Goal: Task Accomplishment & Management: Manage account settings

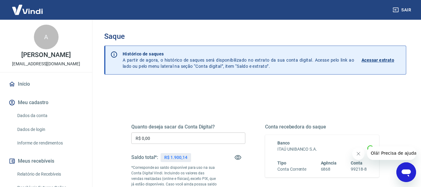
click at [180, 140] on input "R$ 0,00" at bounding box center [188, 138] width 114 height 11
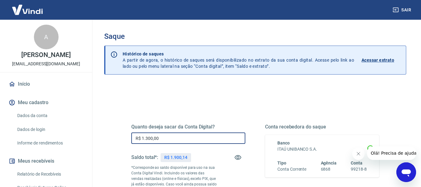
scroll to position [94, 0]
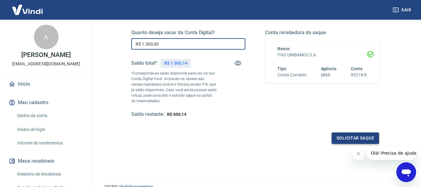
type input "R$ 1.300,00"
click at [373, 137] on button "Solicitar saque" at bounding box center [355, 138] width 47 height 11
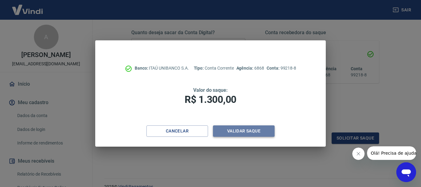
click at [243, 132] on button "Validar saque" at bounding box center [244, 130] width 62 height 11
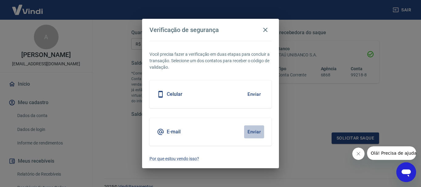
click at [250, 131] on button "Enviar" at bounding box center [254, 131] width 20 height 13
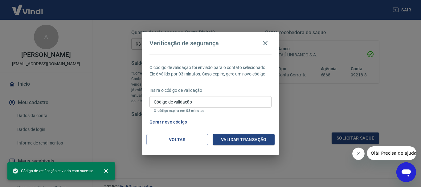
click at [182, 102] on input "Código de validação" at bounding box center [211, 101] width 122 height 11
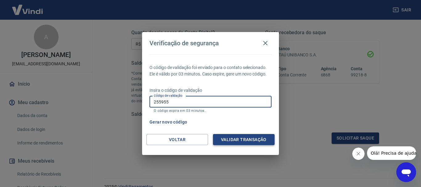
type input "255955"
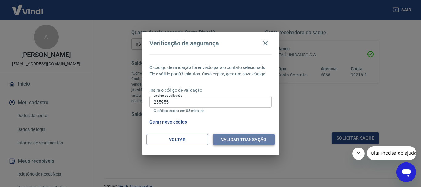
click at [257, 138] on button "Validar transação" at bounding box center [244, 139] width 62 height 11
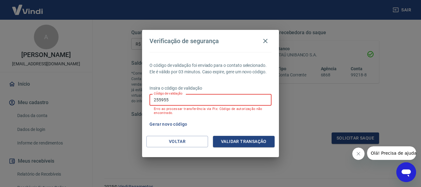
drag, startPoint x: 188, startPoint y: 99, endPoint x: 98, endPoint y: 99, distance: 90.0
click at [150, 99] on input "255955" at bounding box center [211, 99] width 122 height 11
click at [213, 104] on input "Código de validação" at bounding box center [211, 99] width 122 height 11
type input "424562"
click at [249, 140] on button "Validar transação" at bounding box center [244, 141] width 62 height 11
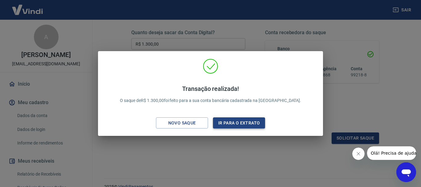
click at [232, 121] on button "Ir para o extrato" at bounding box center [239, 122] width 52 height 11
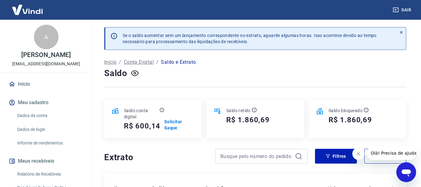
scroll to position [126, 0]
